Goal: Task Accomplishment & Management: Manage account settings

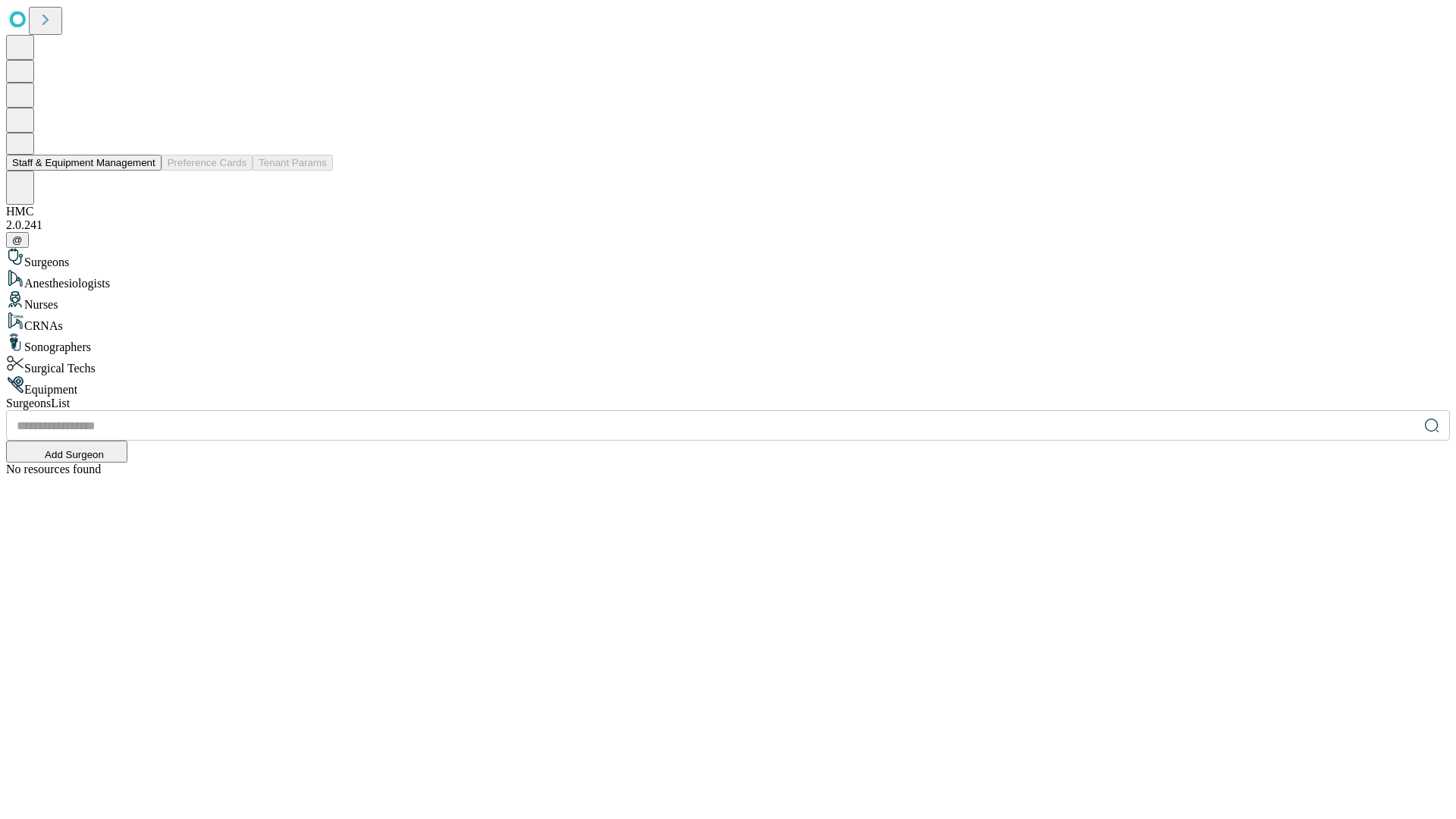
click at [144, 171] on button "Staff & Equipment Management" at bounding box center [84, 163] width 156 height 16
